Goal: Navigation & Orientation: Find specific page/section

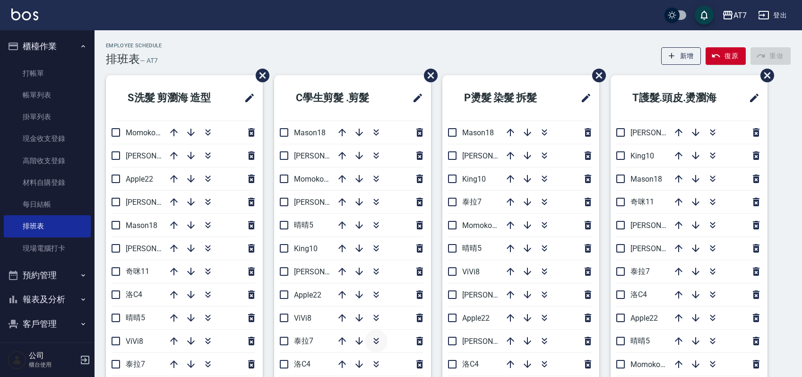
scroll to position [35, 0]
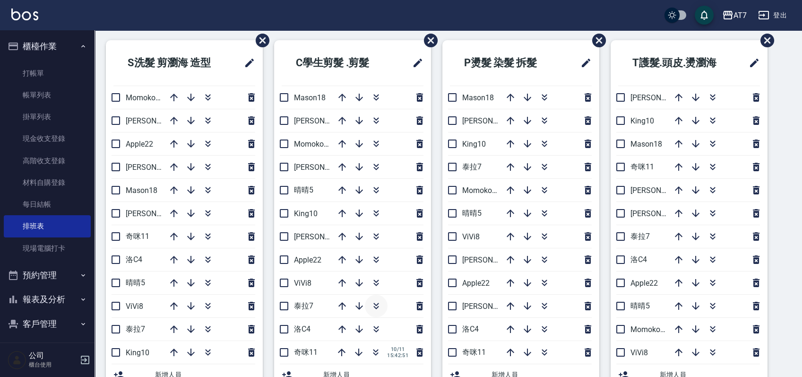
click at [379, 306] on icon "button" at bounding box center [375, 305] width 11 height 11
click at [62, 76] on link "打帳單" at bounding box center [47, 73] width 87 height 22
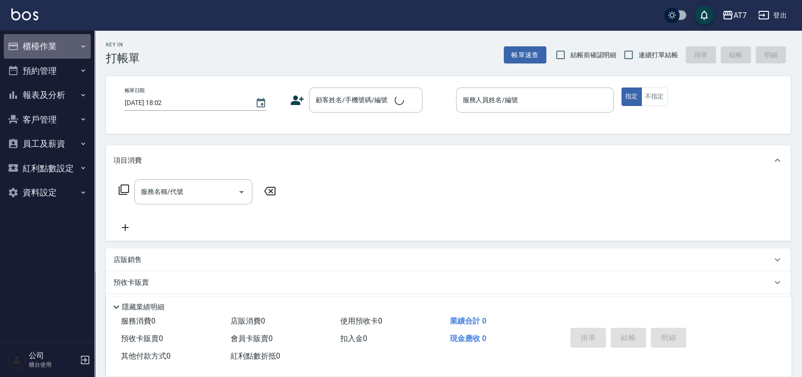
click at [73, 48] on button "櫃檯作業" at bounding box center [47, 46] width 87 height 25
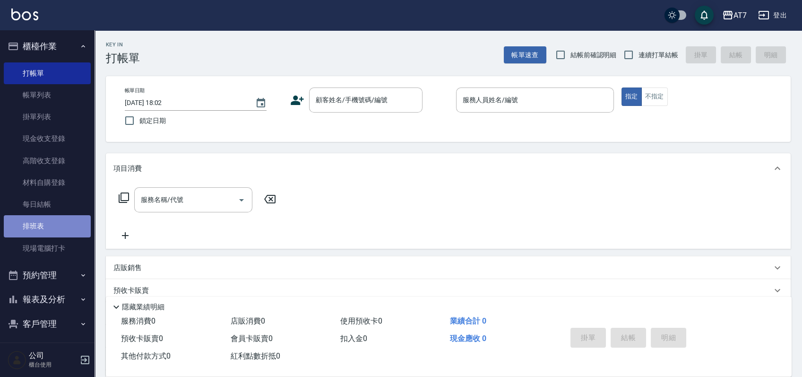
click at [52, 231] on link "排班表" at bounding box center [47, 226] width 87 height 22
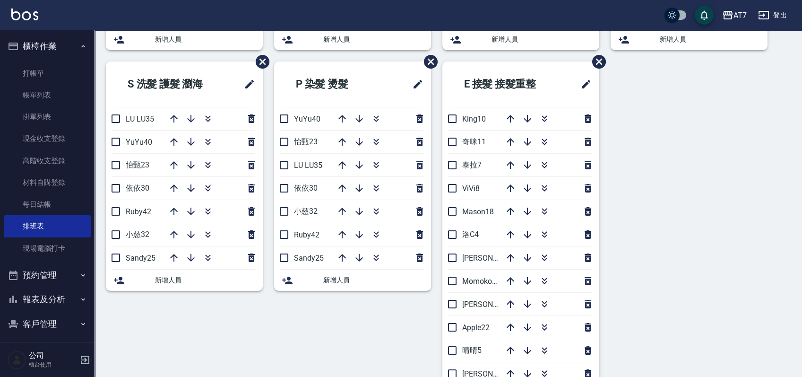
scroll to position [350, 0]
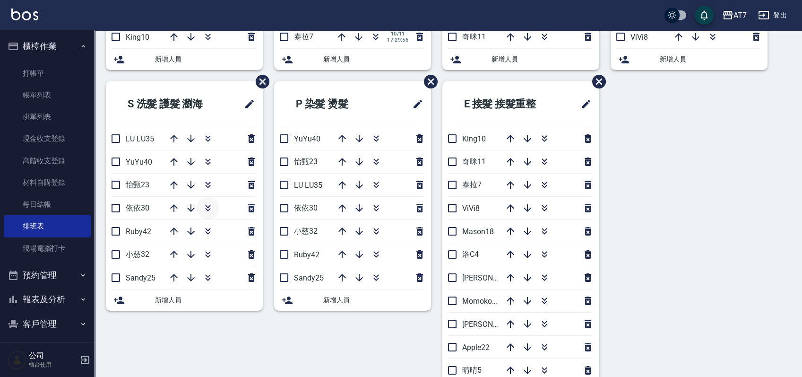
click at [214, 211] on button "button" at bounding box center [208, 208] width 23 height 23
click at [212, 204] on icon "button" at bounding box center [207, 207] width 11 height 11
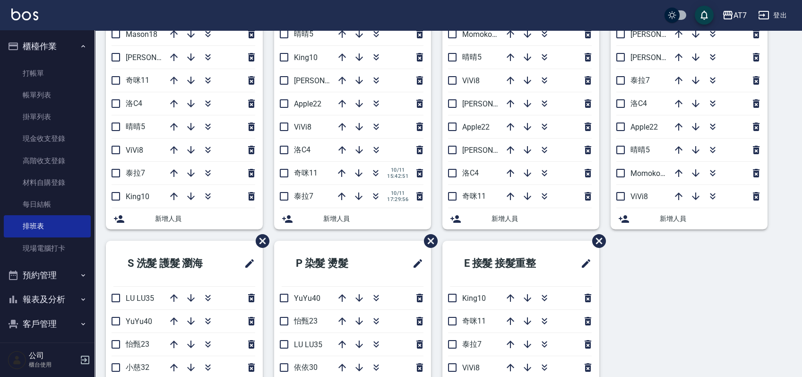
scroll to position [161, 0]
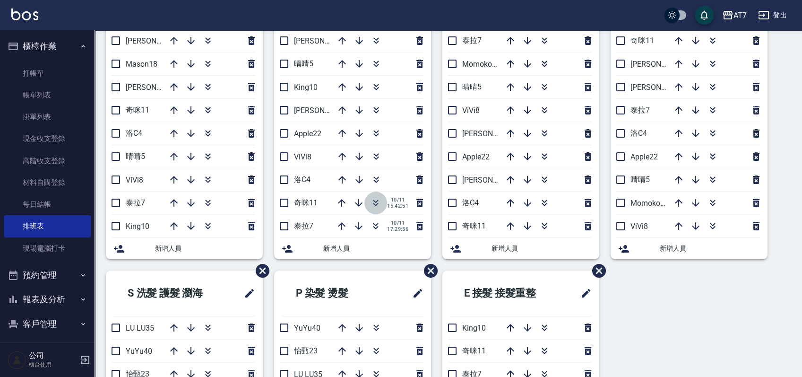
click at [373, 203] on icon "button" at bounding box center [375, 204] width 5 height 3
